Goal: Task Accomplishment & Management: Manage account settings

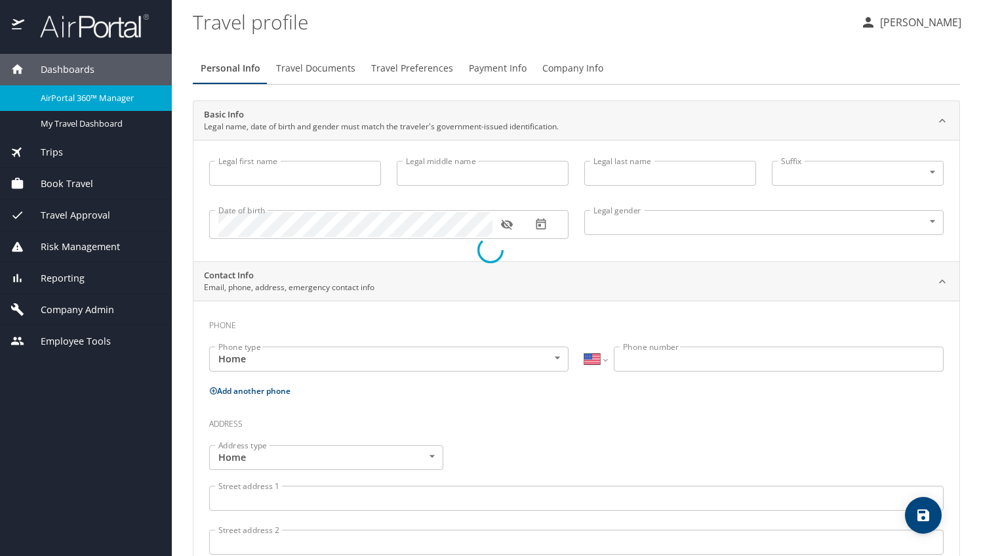
select select "US"
type input "[PERSON_NAME]"
type input "[DEMOGRAPHIC_DATA]"
type input "[PERSON_NAME]"
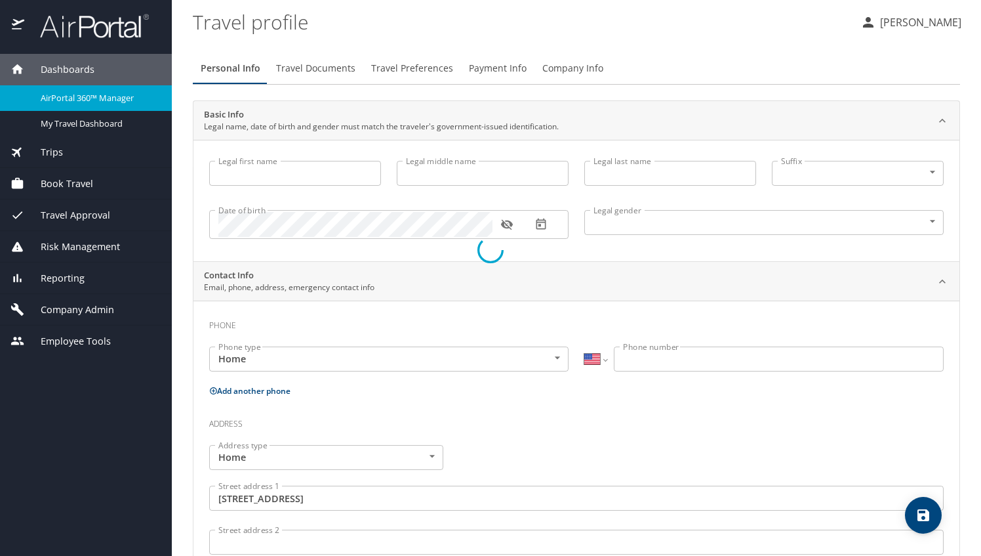
type input "[PERSON_NAME]"
type input "[PHONE_NUMBER]"
type input "[EMAIL_ADDRESS][DOMAIN_NAME]"
type input "[GEOGRAPHIC_DATA]"
type input "[US_STATE]"
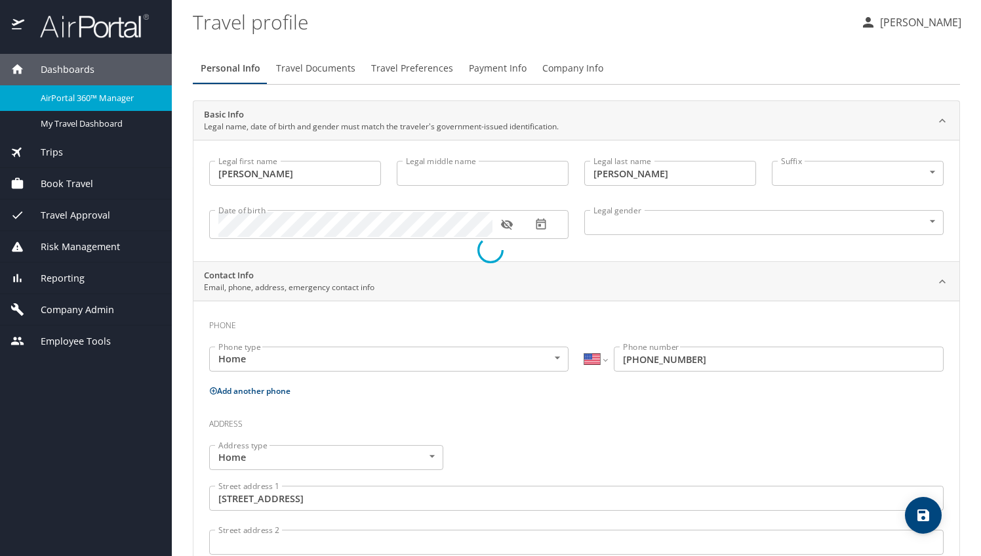
type input "[GEOGRAPHIC_DATA]"
type input "[US_STATE]"
select select "US"
